Goal: Task Accomplishment & Management: Manage account settings

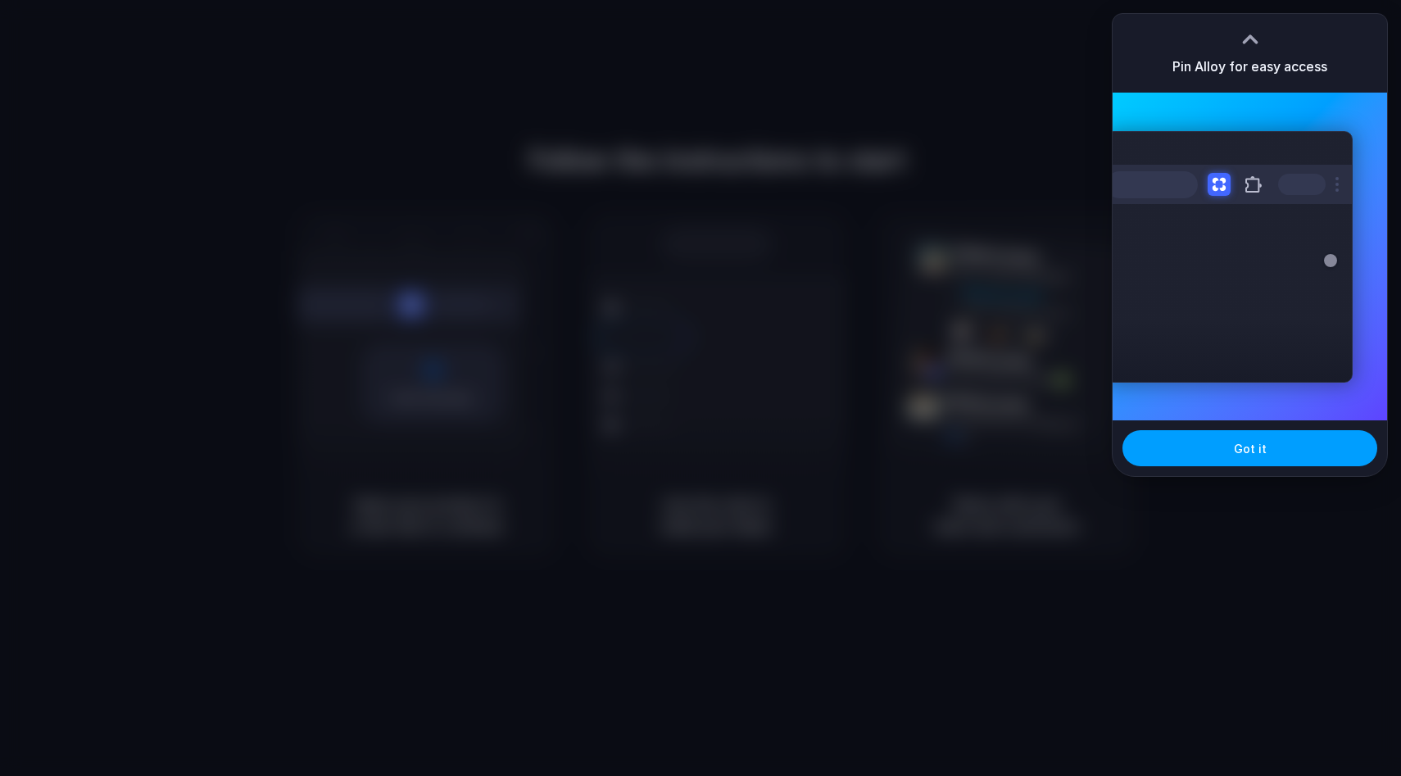
click at [1246, 446] on span "Got it" at bounding box center [1250, 448] width 33 height 17
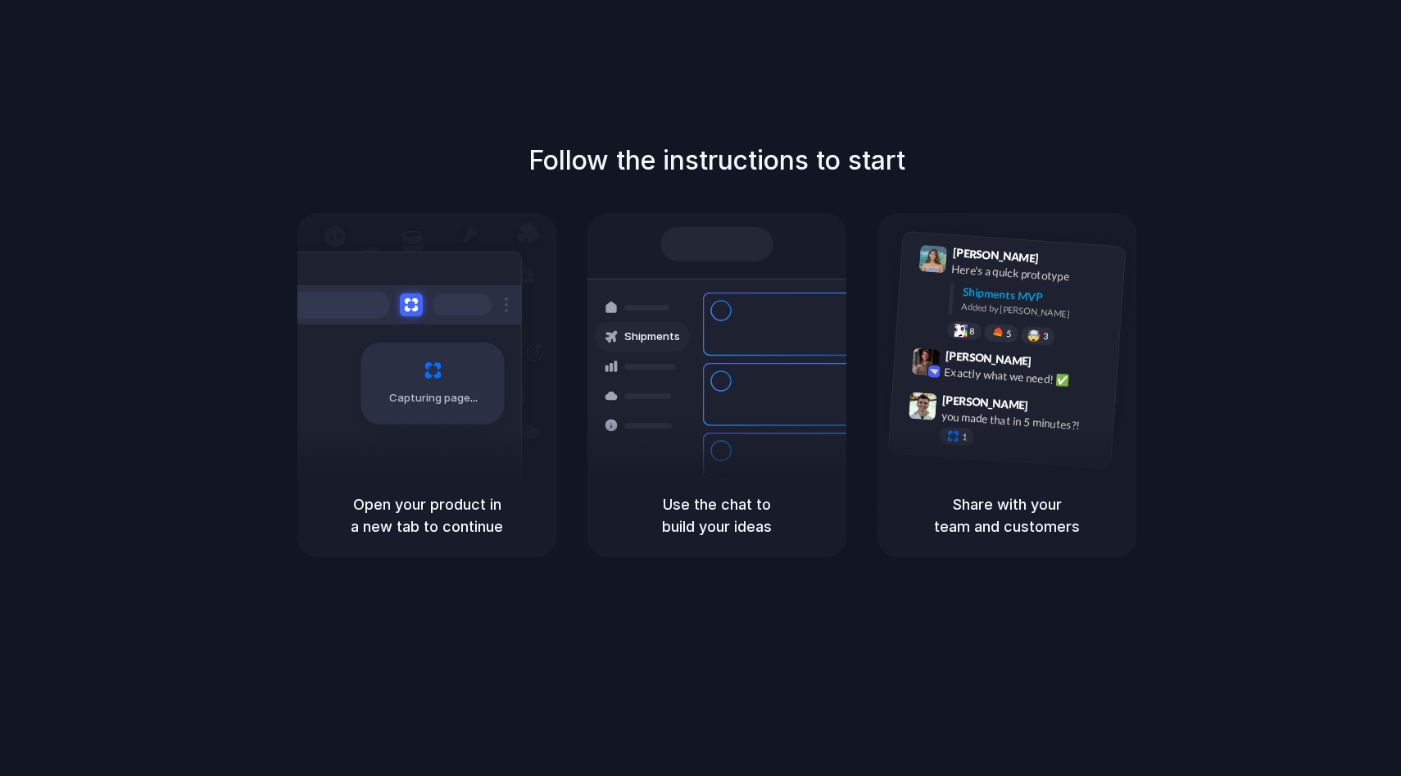
click at [498, 425] on div "Capturing page" at bounding box center [397, 376] width 247 height 251
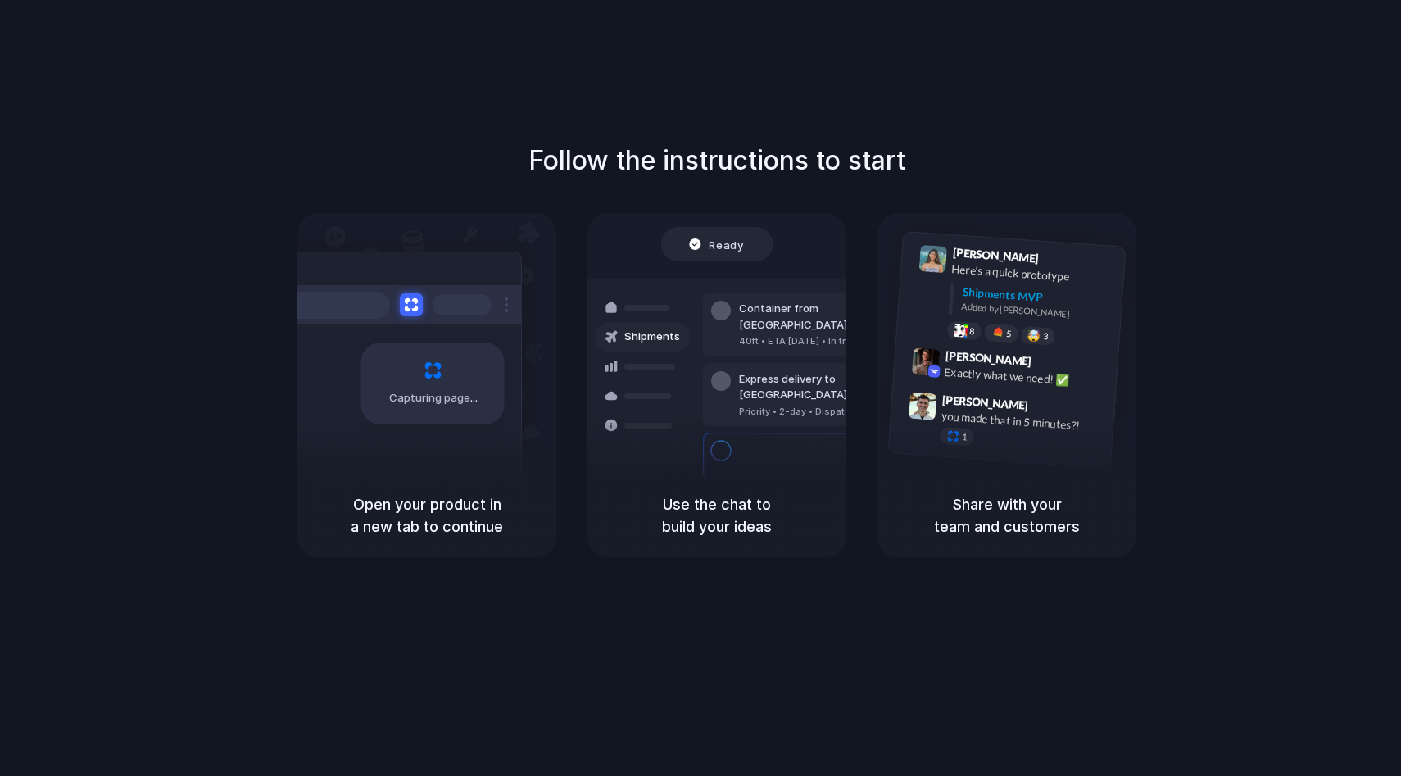
click at [498, 425] on div "Capturing page" at bounding box center [397, 376] width 247 height 251
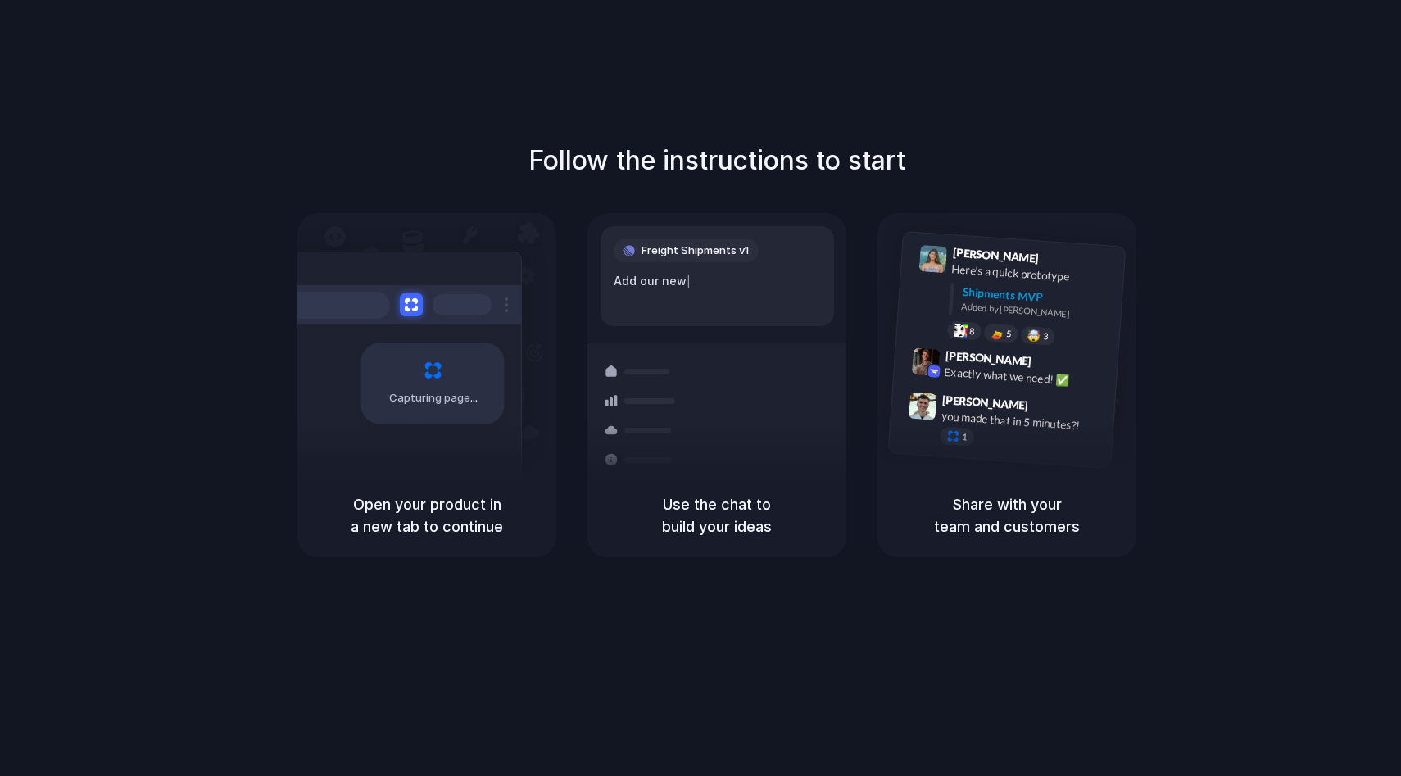
click at [722, 378] on div at bounding box center [721, 383] width 20 height 20
click at [756, 650] on div "Follow the instructions to start Capturing page Open your product in a new tab …" at bounding box center [716, 404] width 1433 height 808
click at [759, 652] on div "Follow the instructions to start Capturing page Open your product in a new tab …" at bounding box center [716, 404] width 1433 height 808
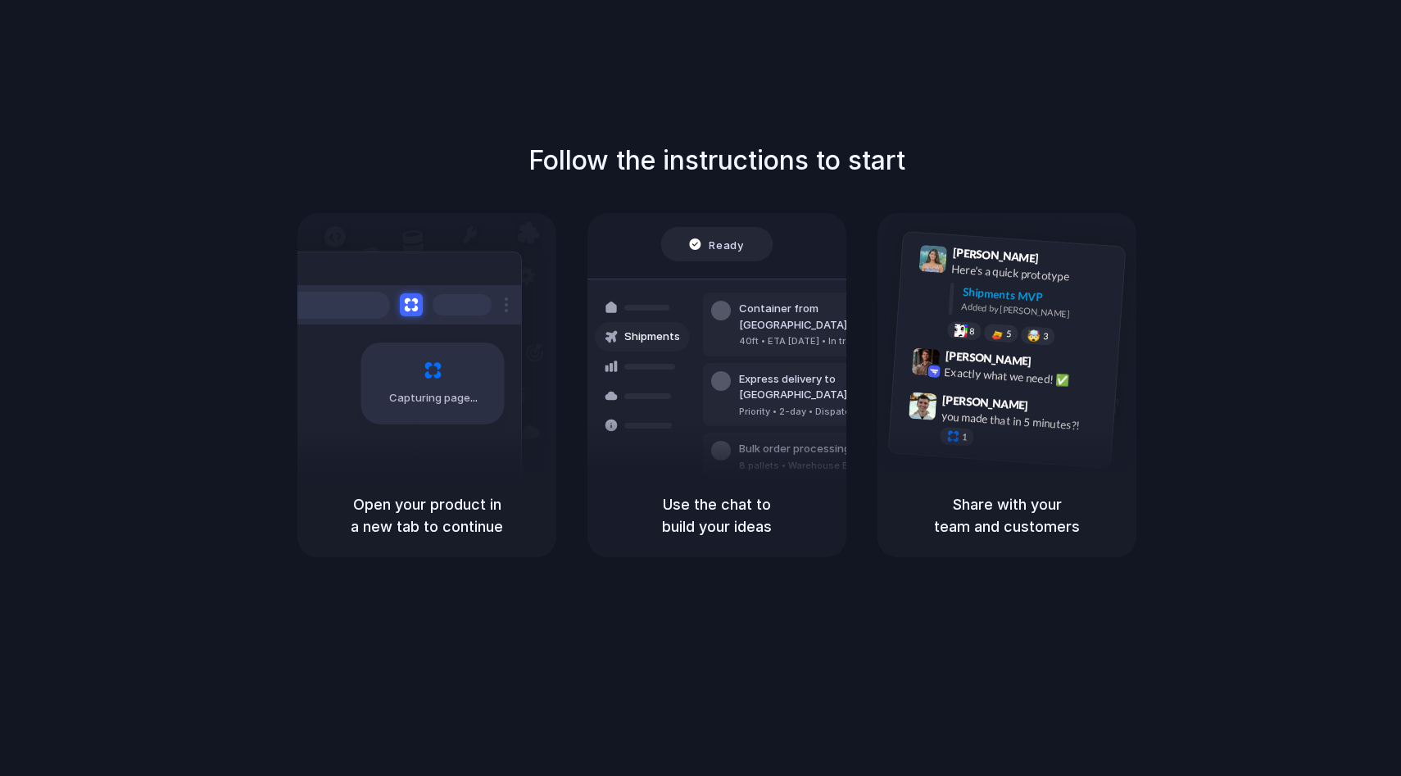
click at [1379, 8] on div "Follow the instructions to start Capturing page Open your product in a new tab …" at bounding box center [716, 404] width 1433 height 808
click at [947, 496] on h5 "Share with your team and customers" at bounding box center [1007, 515] width 220 height 44
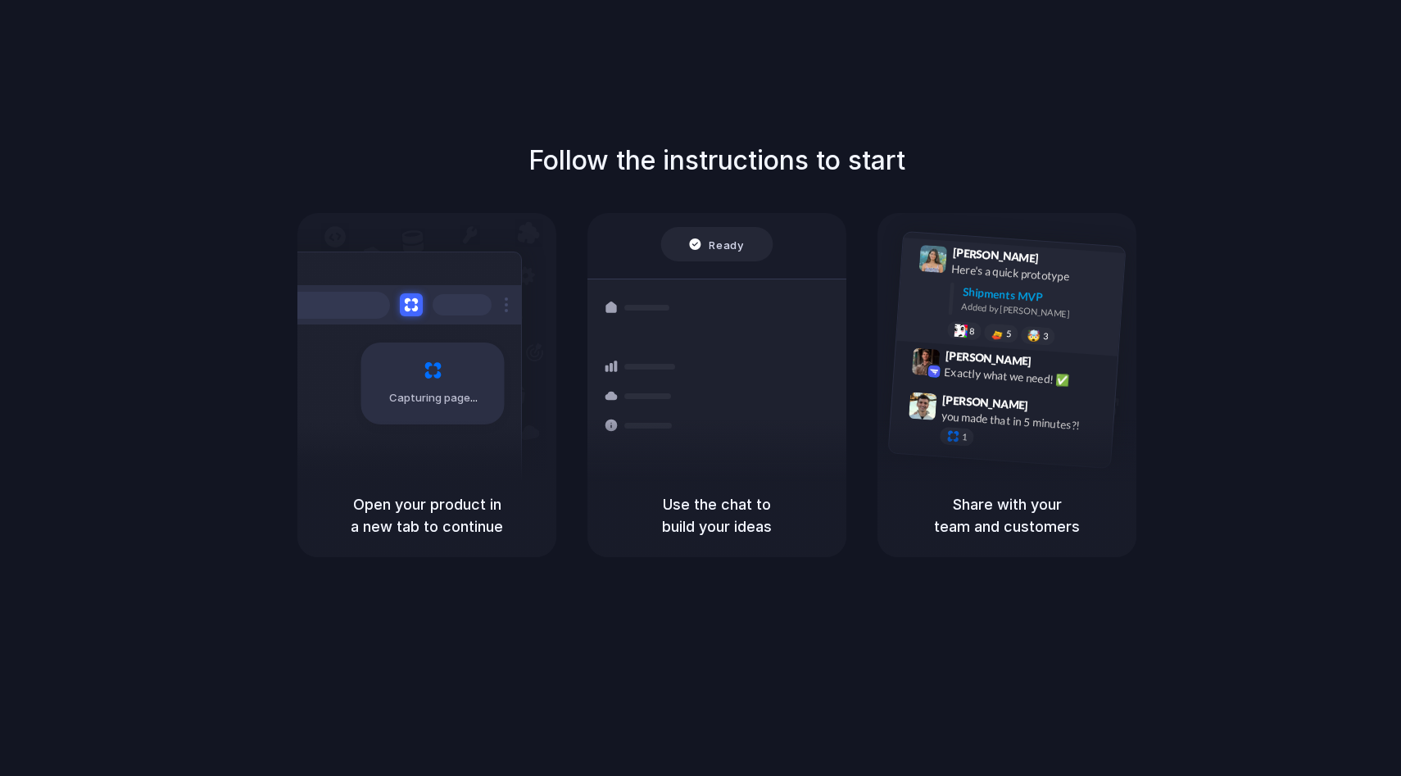
click at [964, 338] on div "Lily Parker 9:41 AM Here's a quick prototype Shipments MVP Added by Alloy 8 5 🤯…" at bounding box center [1010, 297] width 229 height 119
click at [161, 492] on div "Follow the instructions to start Capturing page Open your product in a new tab …" at bounding box center [716, 349] width 1401 height 416
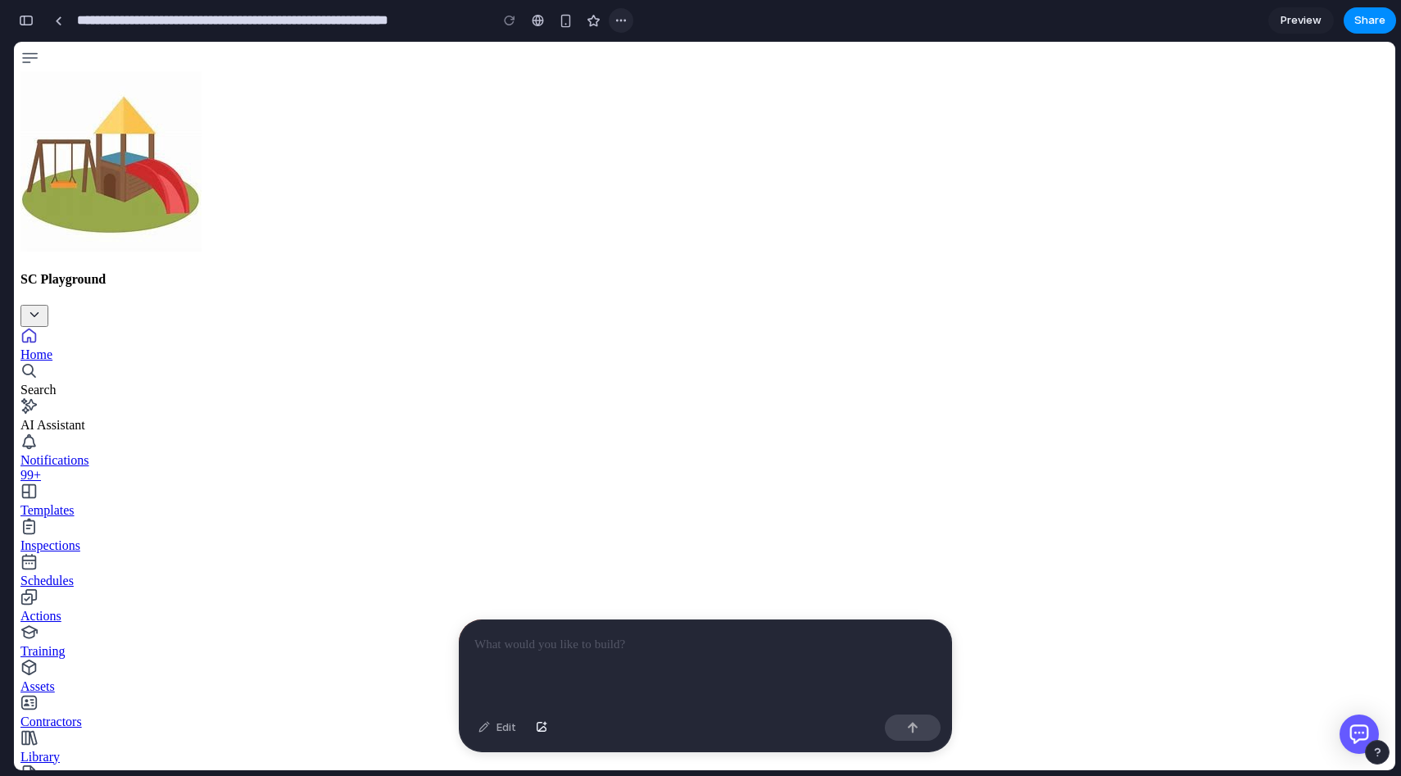
click at [622, 20] on div "button" at bounding box center [620, 20] width 13 height 13
click at [616, 17] on div "Duplicate Delete" at bounding box center [700, 388] width 1401 height 776
click at [560, 19] on div "button" at bounding box center [566, 21] width 14 height 14
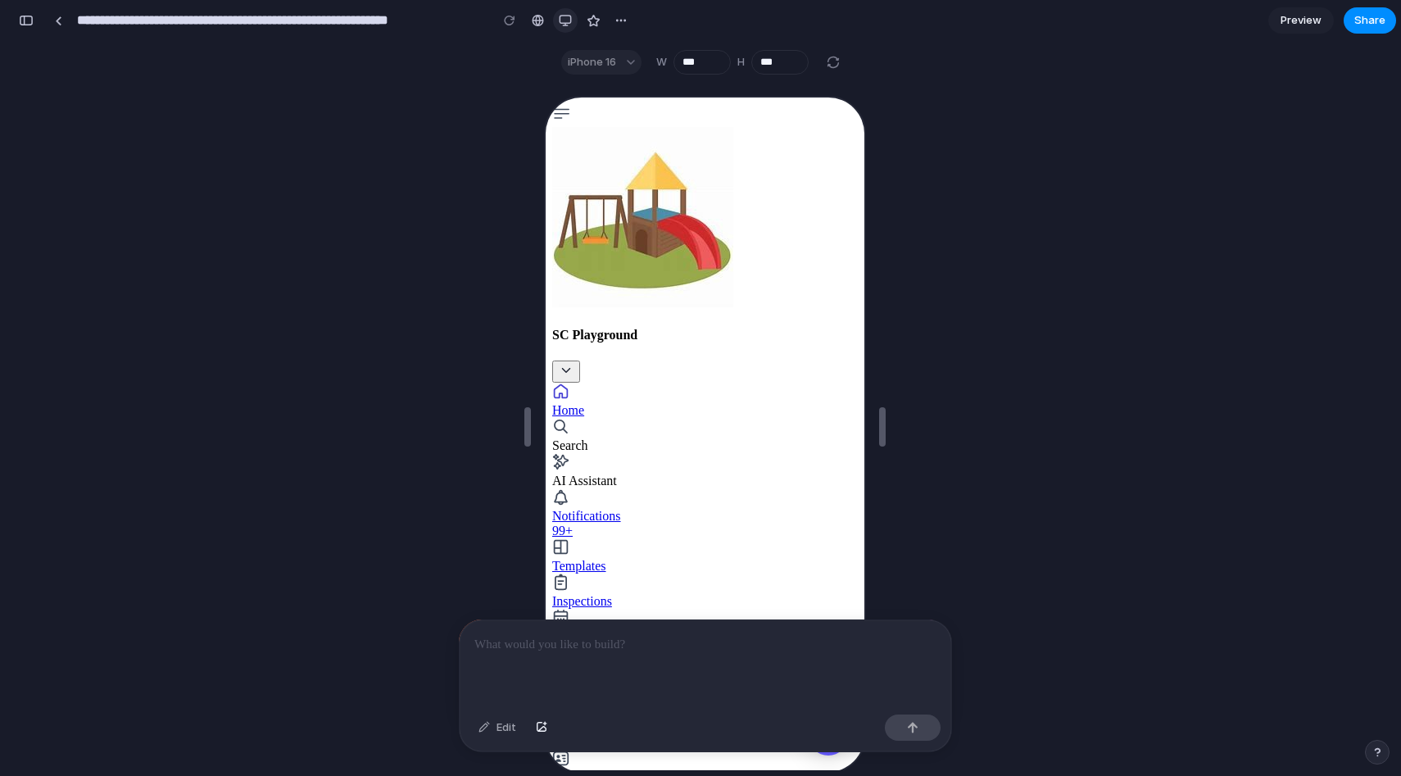
click at [559, 20] on div "button" at bounding box center [565, 20] width 13 height 13
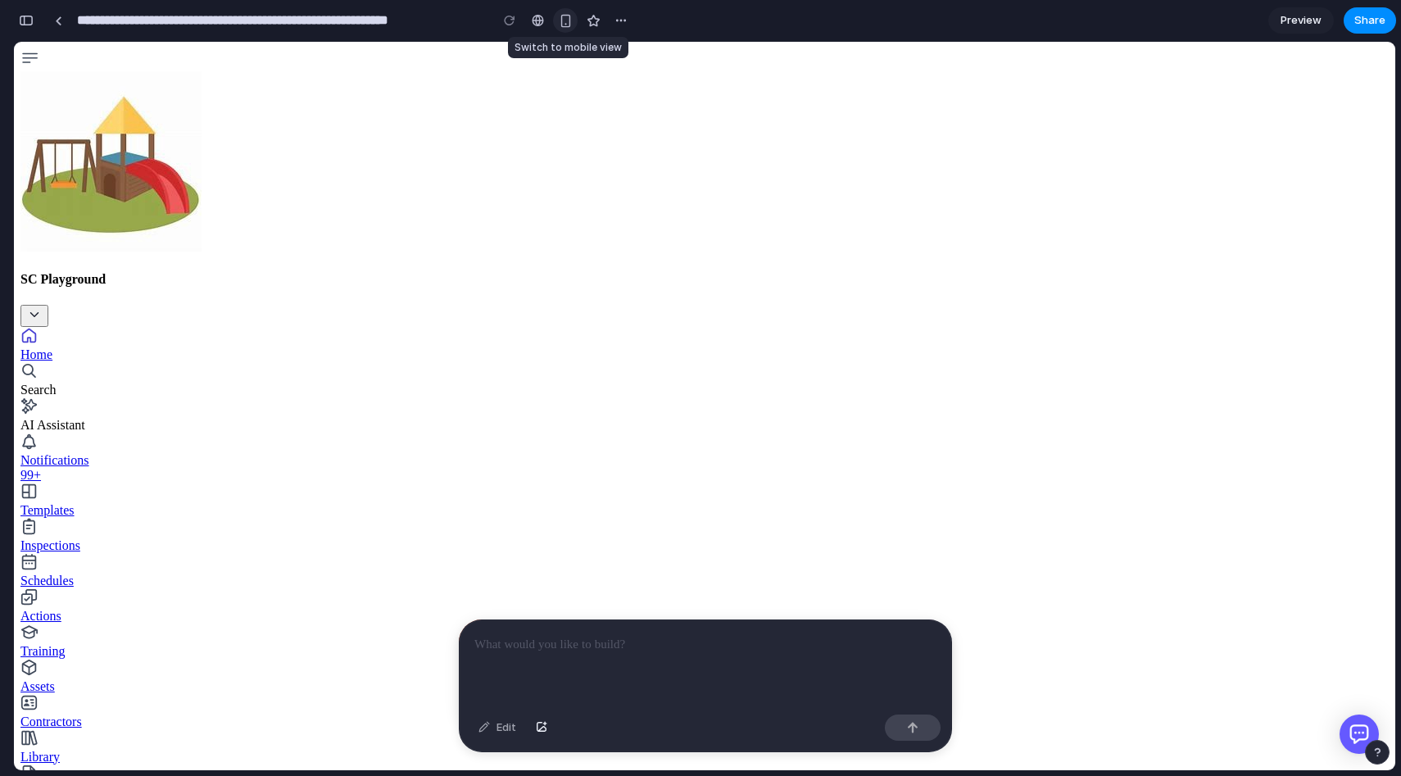
click at [559, 20] on div "button" at bounding box center [566, 21] width 14 height 14
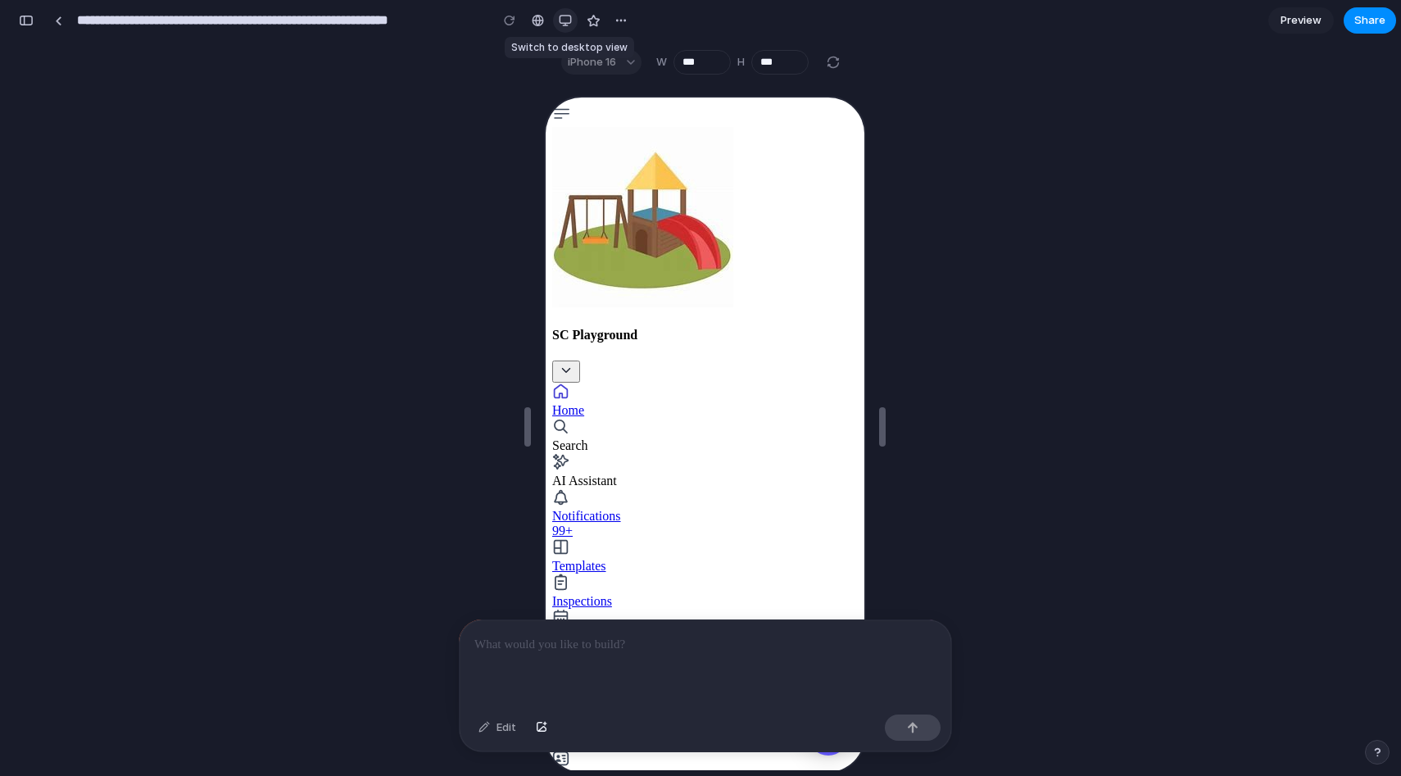
click at [559, 20] on div "button" at bounding box center [565, 20] width 13 height 13
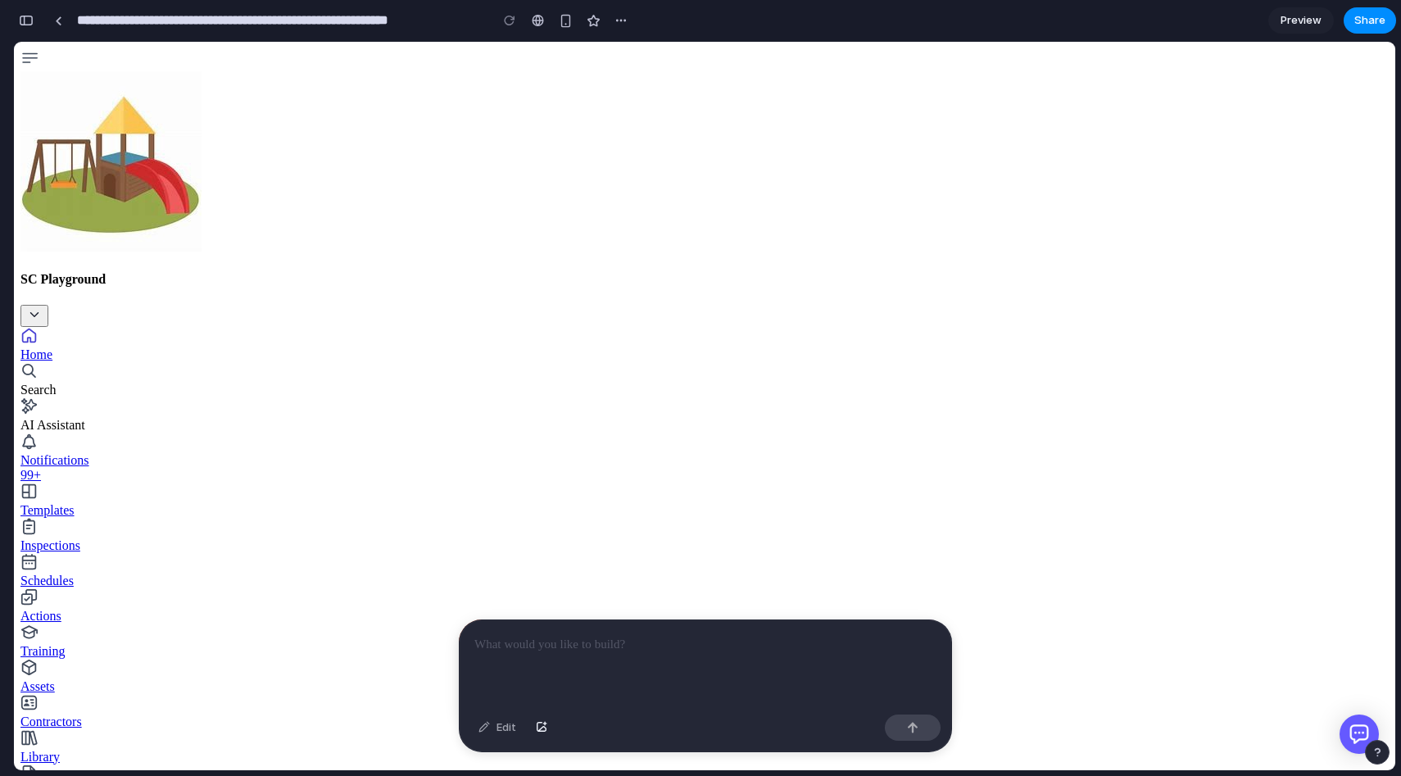
click at [663, 653] on p at bounding box center [705, 645] width 462 height 20
click at [617, 15] on div "button" at bounding box center [620, 20] width 13 height 13
click at [619, 25] on div "Duplicate Delete" at bounding box center [700, 388] width 1401 height 776
click at [512, 18] on div at bounding box center [509, 20] width 25 height 25
click at [42, 307] on icon "open or close the dropdown for organization switching" at bounding box center [34, 314] width 15 height 15
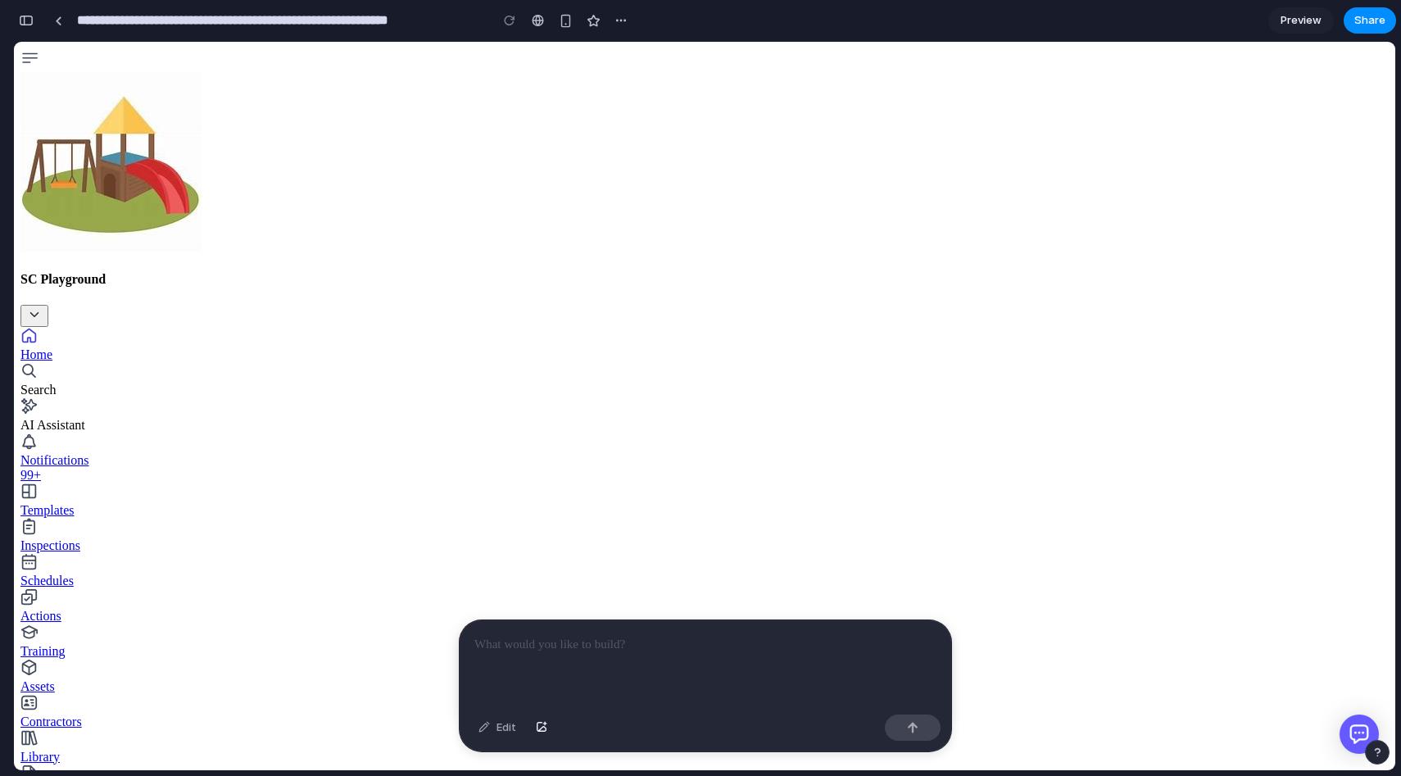
click at [42, 307] on icon "open or close the dropdown for organization switching" at bounding box center [34, 314] width 15 height 15
click at [138, 362] on div "Search" at bounding box center [704, 379] width 1368 height 35
click at [48, 305] on button "open or close the dropdown for organization switching" at bounding box center [34, 316] width 28 height 22
click at [549, 658] on div at bounding box center [705, 664] width 491 height 88
click at [619, 648] on p at bounding box center [705, 645] width 462 height 20
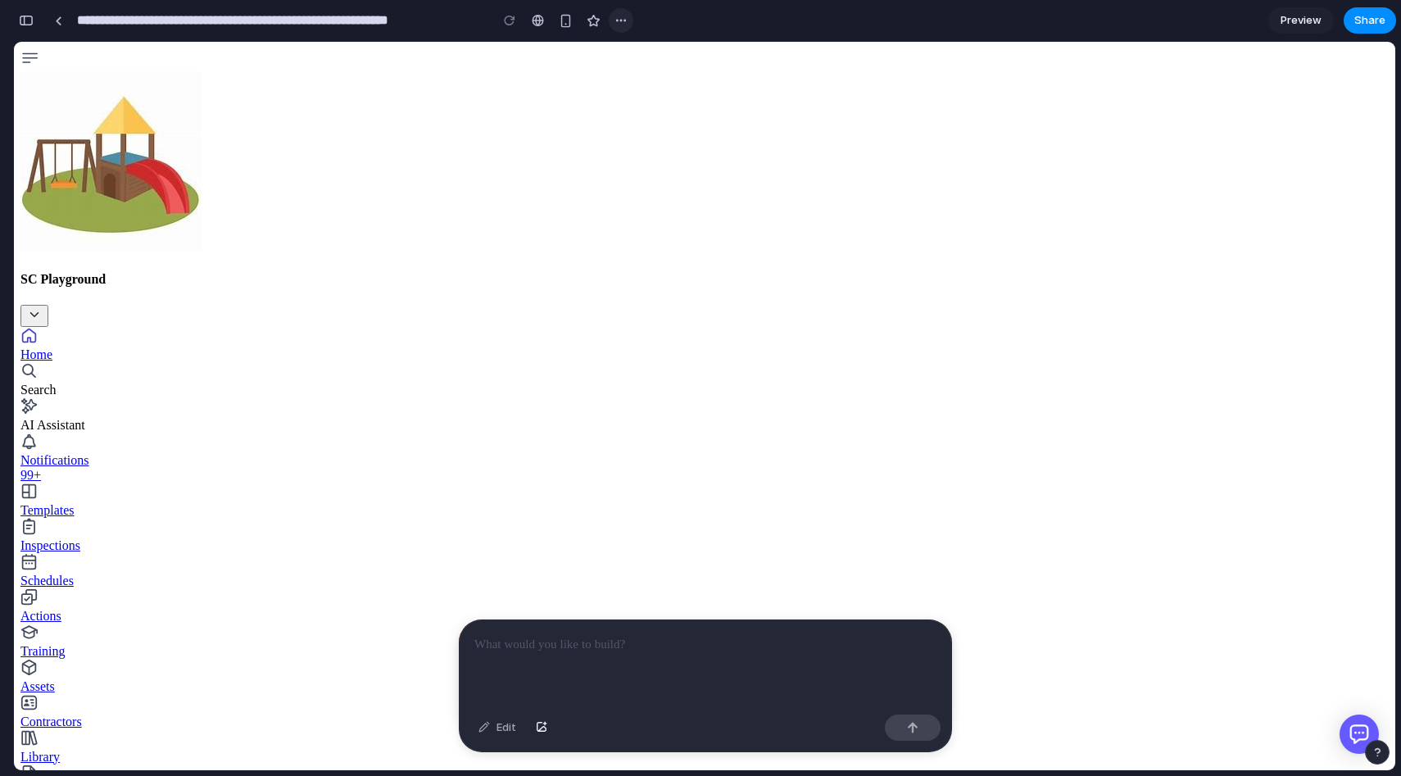
click at [624, 19] on div "button" at bounding box center [620, 20] width 13 height 13
click at [35, 26] on div "Duplicate Delete" at bounding box center [700, 388] width 1401 height 776
click at [28, 23] on div "button" at bounding box center [26, 20] width 15 height 11
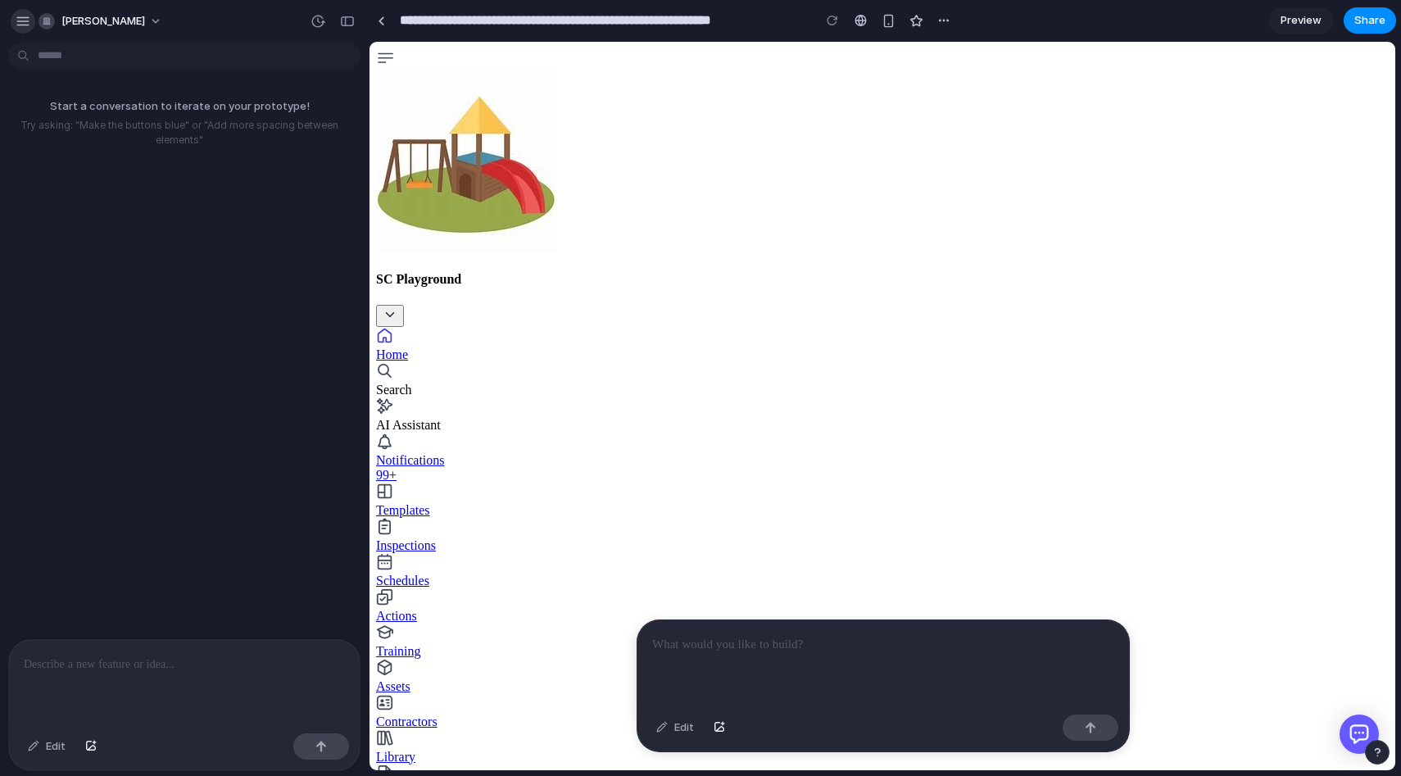
click at [25, 29] on button "button" at bounding box center [23, 21] width 25 height 25
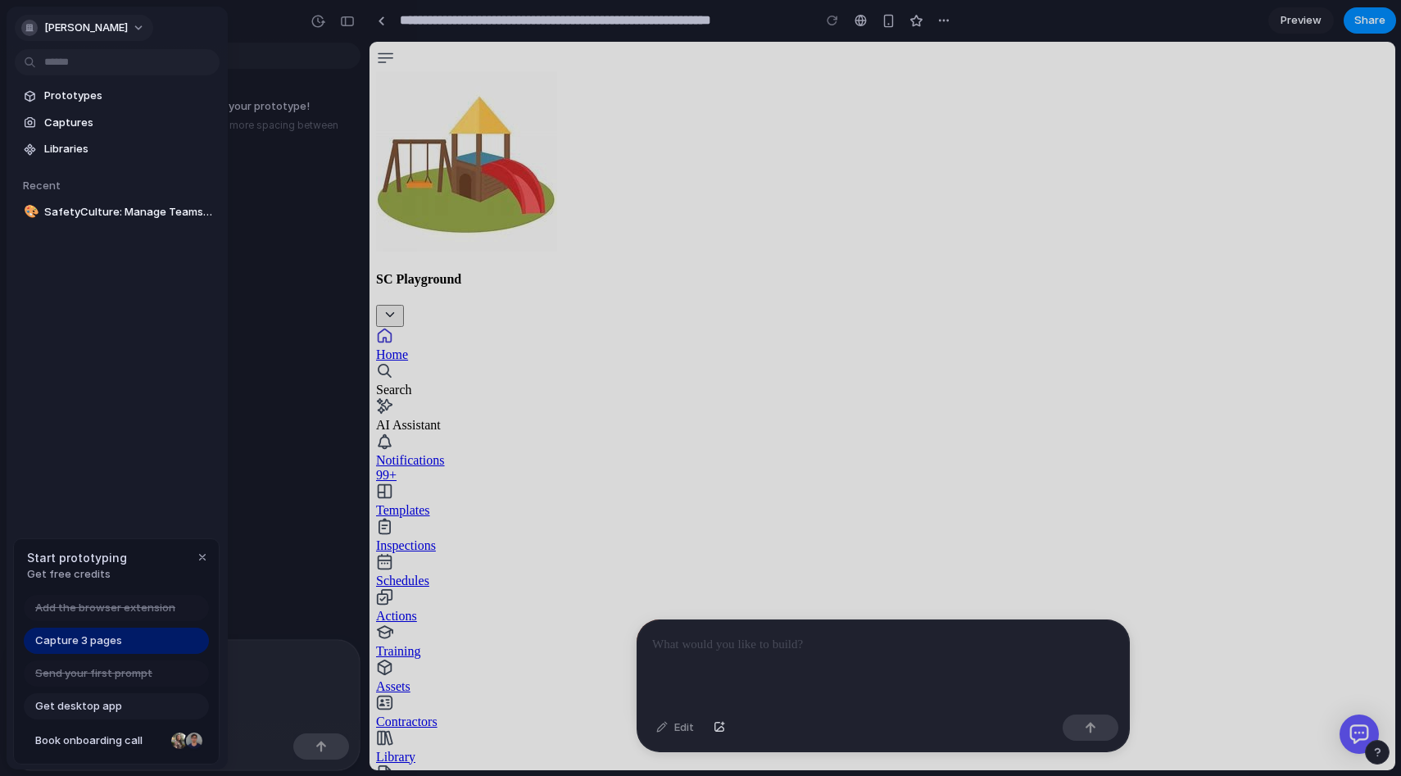
click at [111, 24] on button "[PERSON_NAME]" at bounding box center [84, 28] width 138 height 26
click at [105, 139] on li "Sign out" at bounding box center [86, 143] width 136 height 26
